Goal: Entertainment & Leisure: Consume media (video, audio)

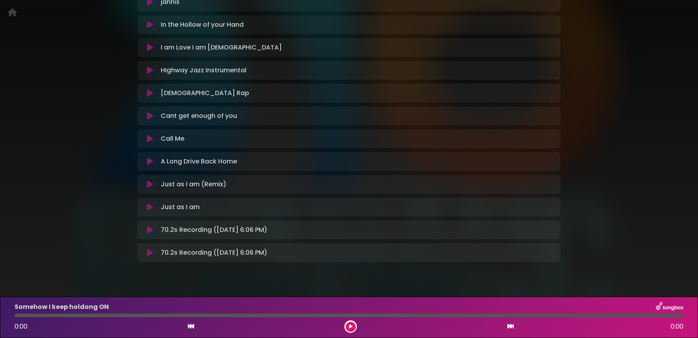
scroll to position [275, 0]
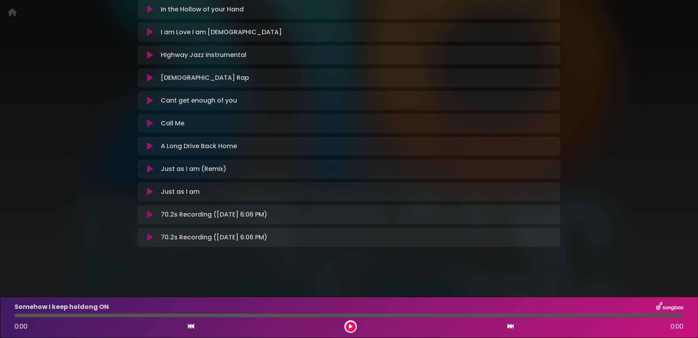
click at [149, 55] on icon at bounding box center [150, 55] width 6 height 8
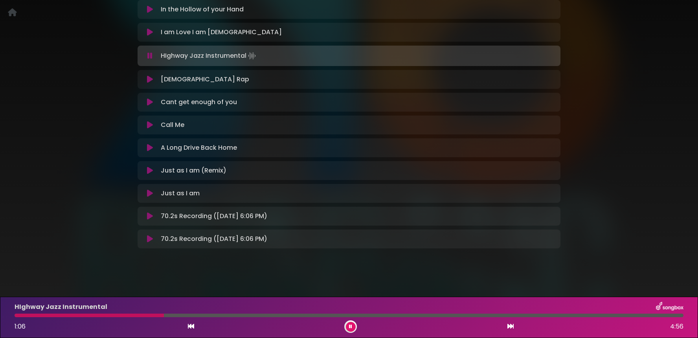
click at [352, 327] on button at bounding box center [351, 327] width 10 height 10
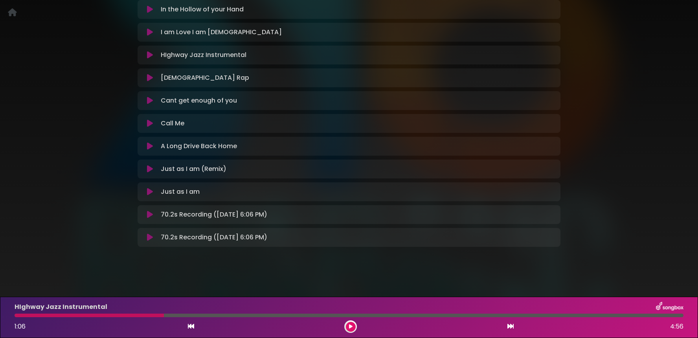
click at [352, 327] on icon at bounding box center [351, 326] width 4 height 5
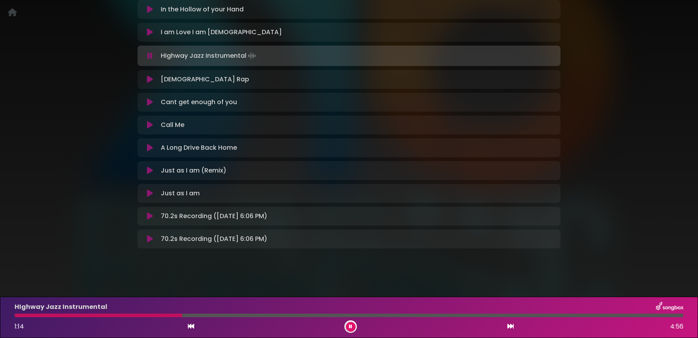
click at [352, 327] on button at bounding box center [351, 327] width 10 height 10
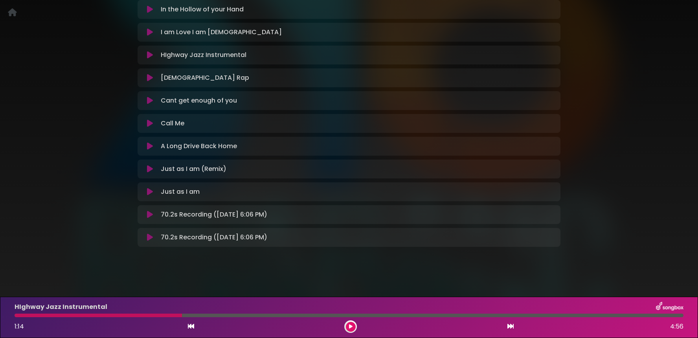
click at [150, 33] on icon at bounding box center [150, 32] width 6 height 8
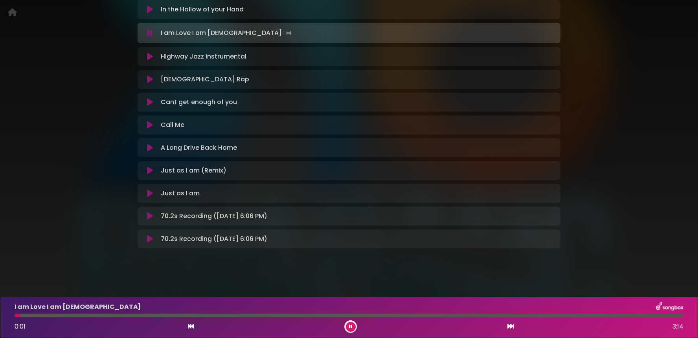
click at [151, 35] on icon at bounding box center [149, 33] width 5 height 8
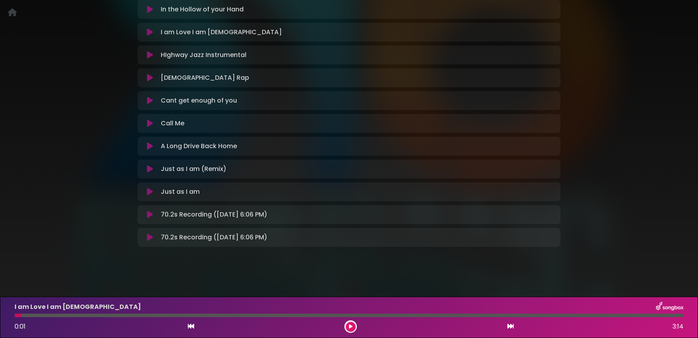
click at [150, 33] on icon at bounding box center [150, 32] width 6 height 8
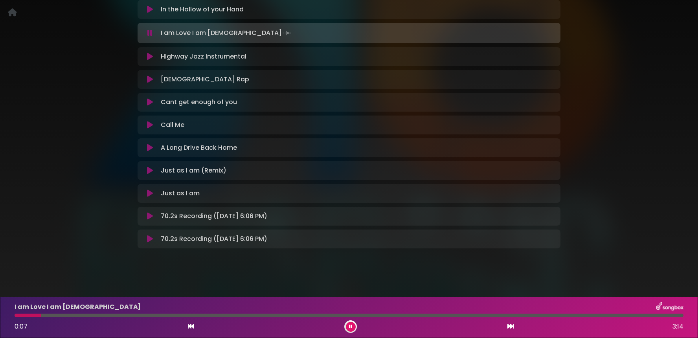
scroll to position [0, 0]
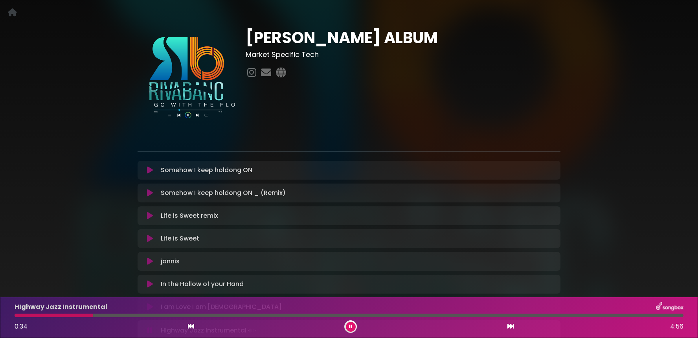
click at [336, 170] on div "Somehow I keep holdong ON Loading Track..." at bounding box center [357, 169] width 398 height 9
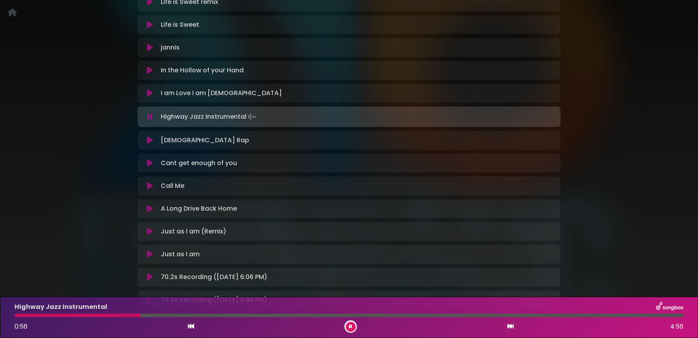
scroll to position [276, 0]
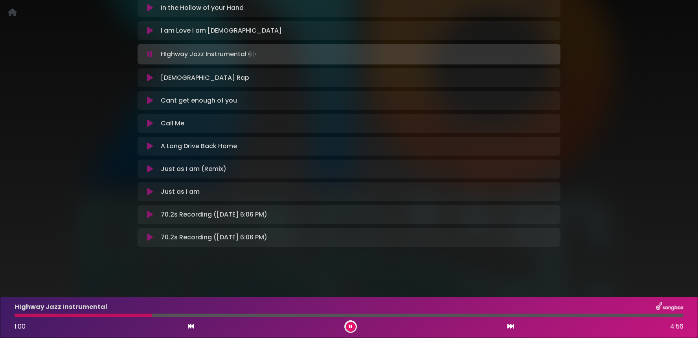
click at [149, 216] on icon at bounding box center [150, 215] width 6 height 8
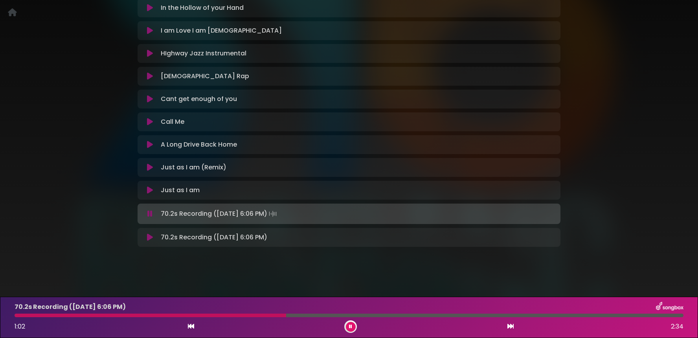
click at [150, 237] on icon at bounding box center [150, 237] width 6 height 8
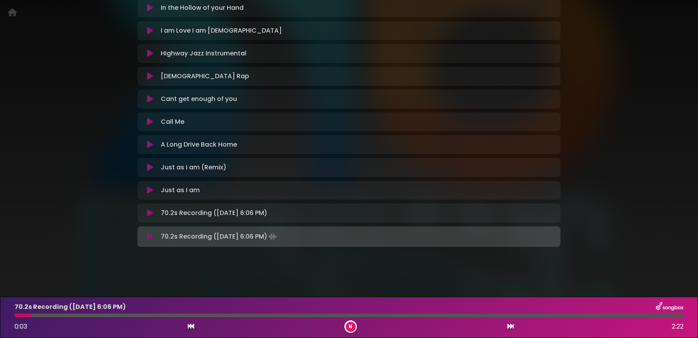
click at [349, 328] on icon at bounding box center [350, 326] width 3 height 5
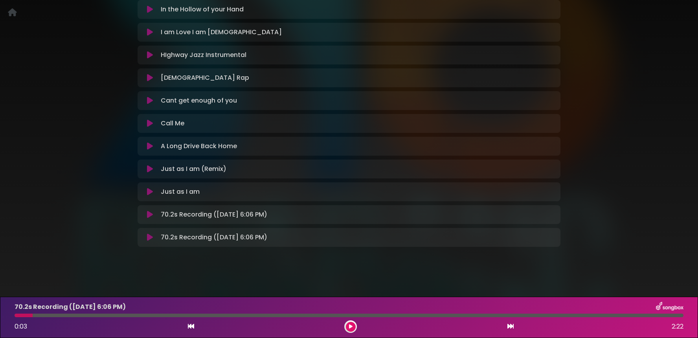
scroll to position [275, 0]
click at [349, 328] on icon at bounding box center [351, 326] width 4 height 5
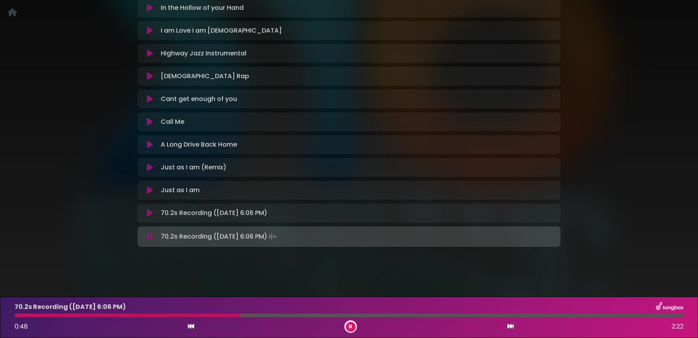
click at [149, 189] on icon at bounding box center [150, 190] width 6 height 8
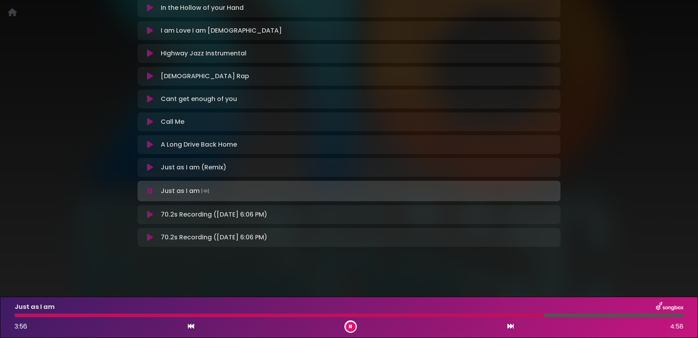
click at [149, 238] on icon at bounding box center [150, 237] width 6 height 8
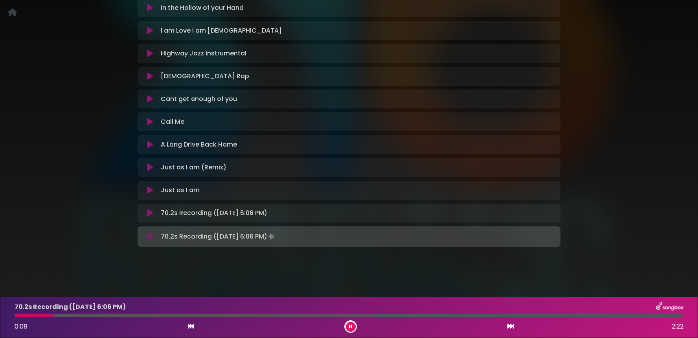
click at [351, 324] on icon at bounding box center [350, 326] width 3 height 5
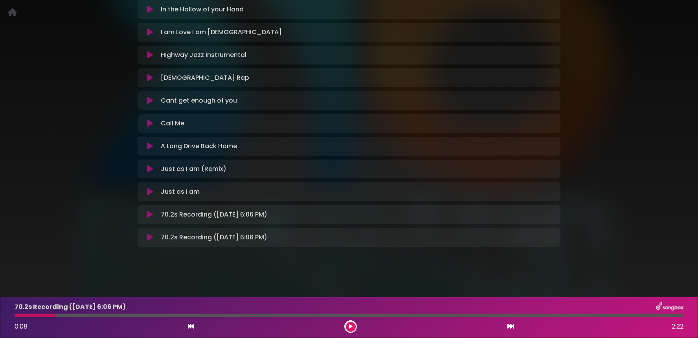
scroll to position [275, 0]
click at [150, 168] on icon at bounding box center [150, 169] width 6 height 8
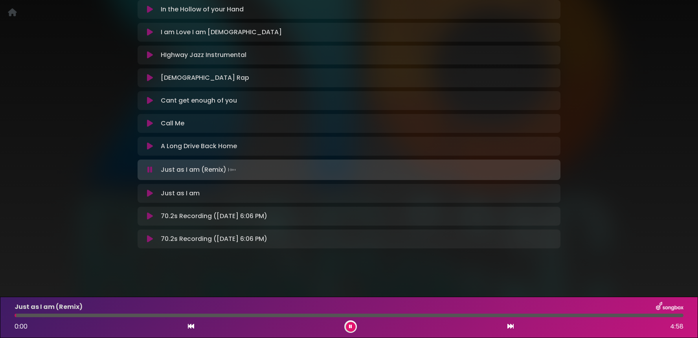
click at [149, 169] on icon at bounding box center [149, 170] width 5 height 8
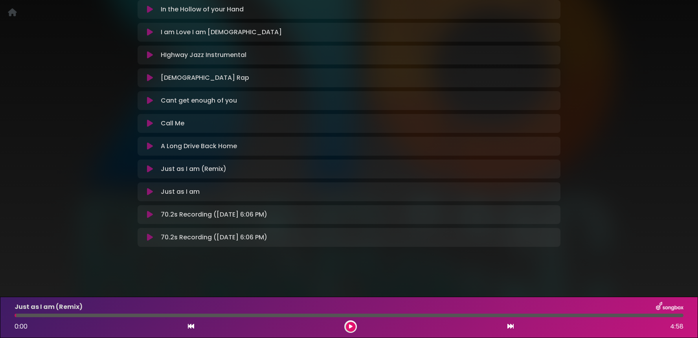
click at [149, 236] on icon at bounding box center [150, 237] width 6 height 8
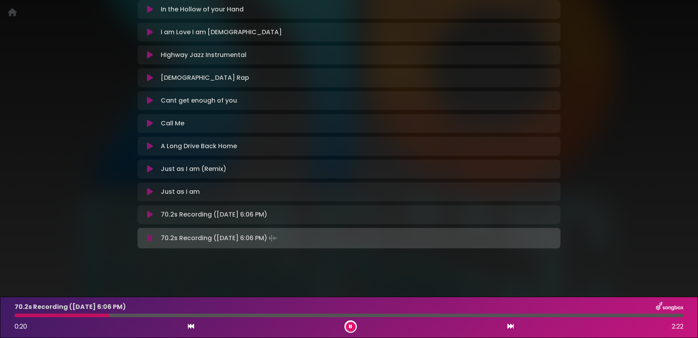
click at [350, 328] on icon at bounding box center [350, 326] width 3 height 5
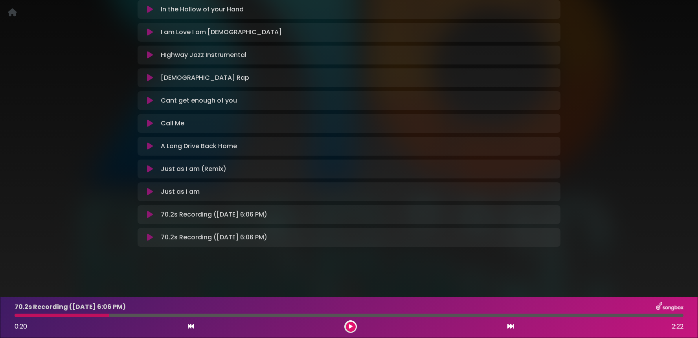
click at [192, 325] on icon at bounding box center [191, 326] width 6 height 6
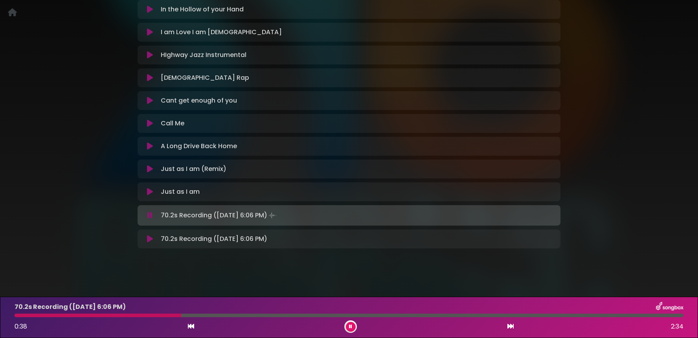
click at [146, 215] on button at bounding box center [149, 215] width 15 height 8
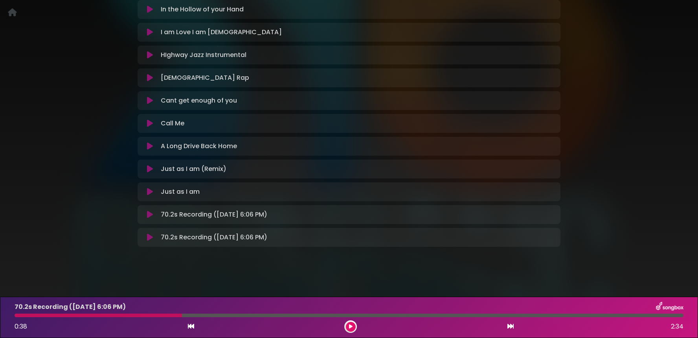
click at [192, 324] on icon at bounding box center [191, 326] width 6 height 6
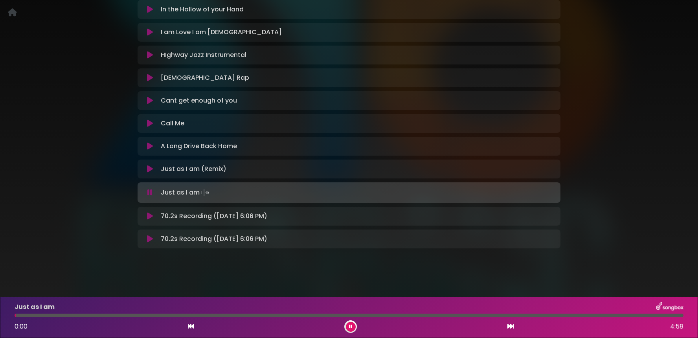
click at [149, 214] on icon at bounding box center [150, 216] width 6 height 8
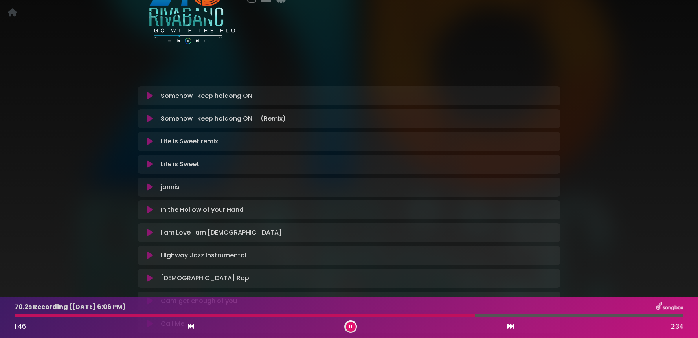
scroll to position [72, 0]
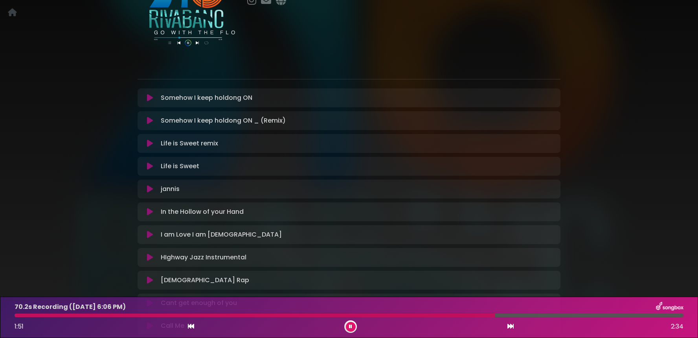
click at [151, 145] on icon at bounding box center [150, 143] width 6 height 8
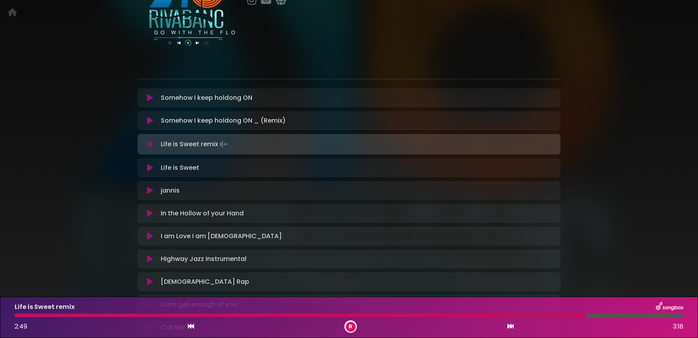
click at [151, 171] on icon at bounding box center [150, 168] width 6 height 8
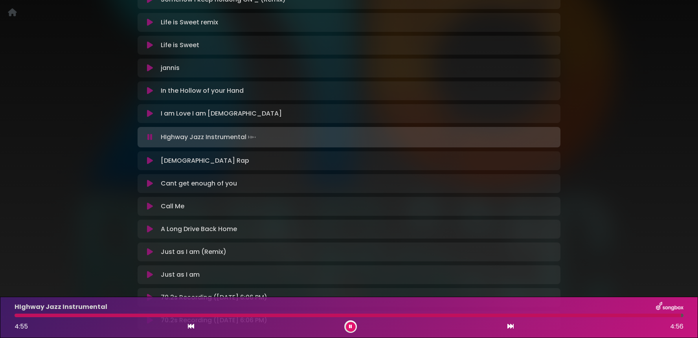
scroll to position [197, 0]
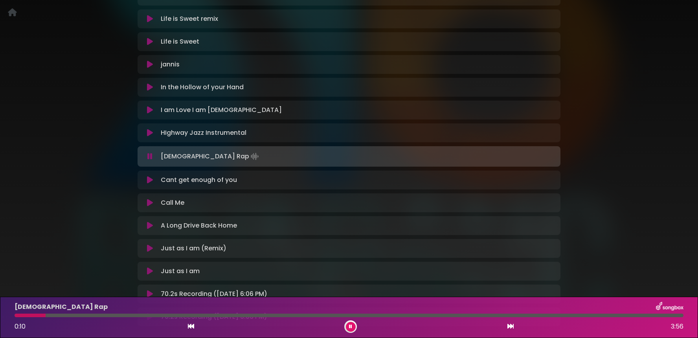
click at [148, 181] on icon at bounding box center [150, 180] width 6 height 8
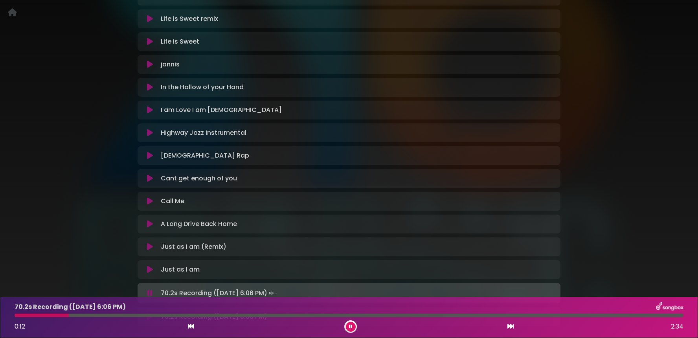
scroll to position [207, 0]
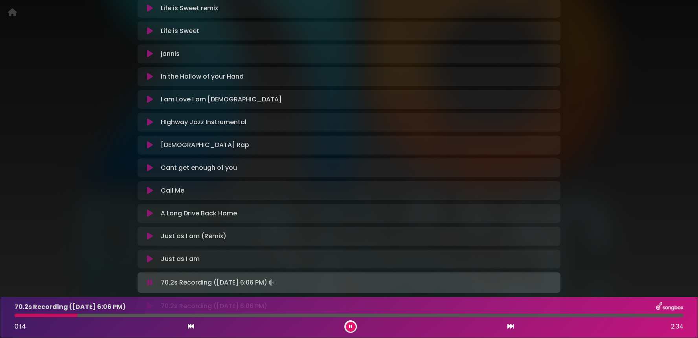
click at [150, 281] on icon at bounding box center [149, 283] width 5 height 8
